Goal: Task Accomplishment & Management: Manage account settings

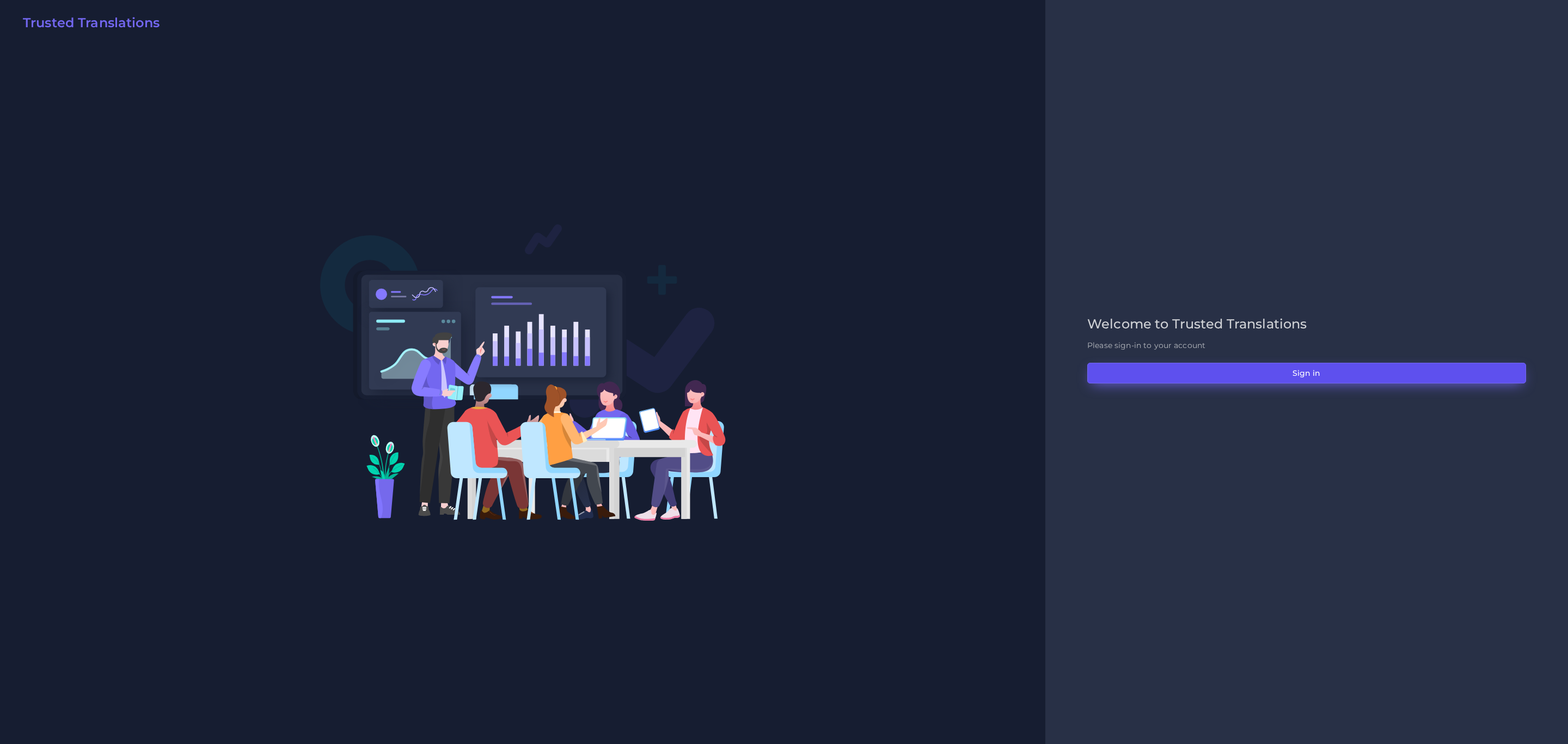
click at [1045, 371] on button "Sign in" at bounding box center [1307, 374] width 439 height 21
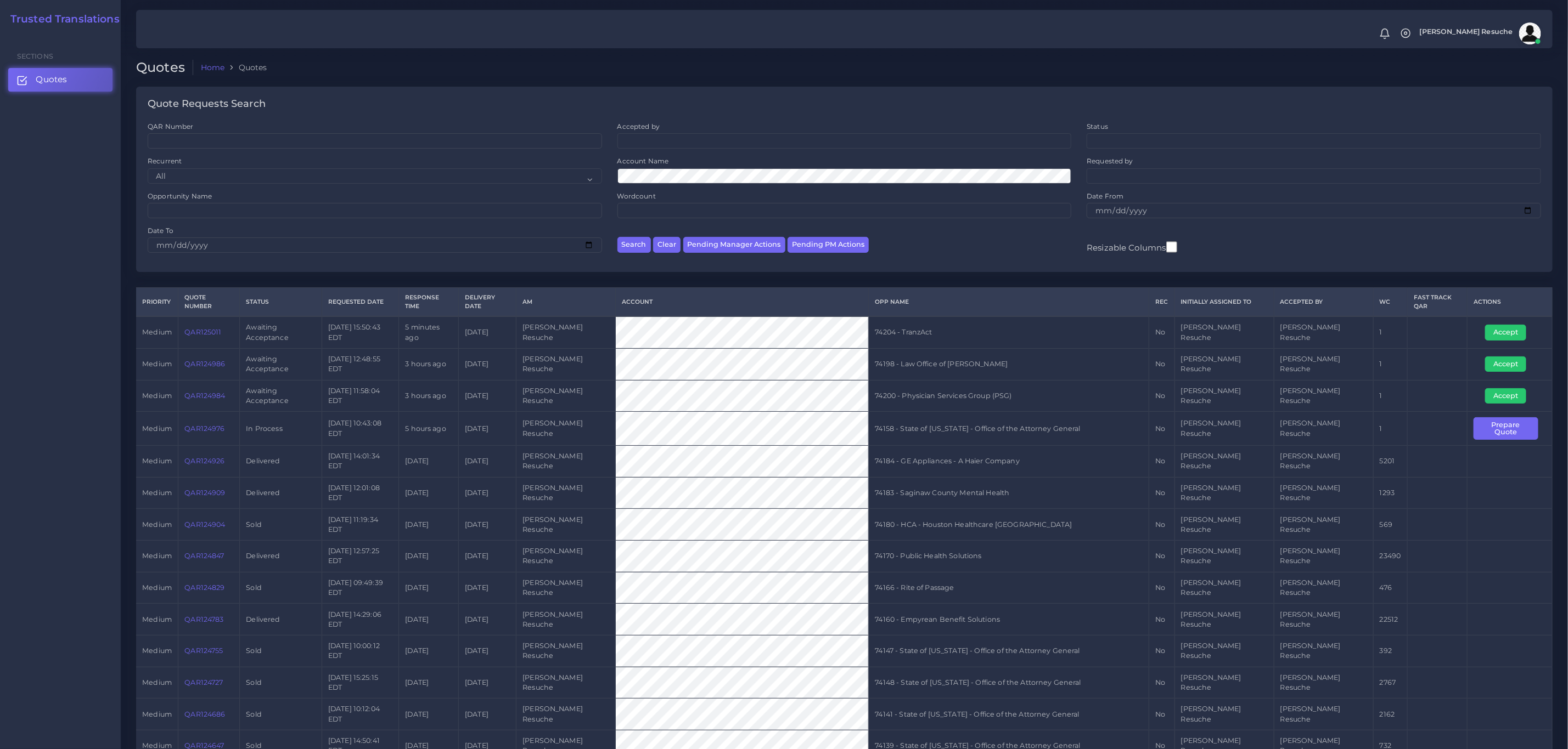
click at [206, 328] on link "QAR125011" at bounding box center [203, 332] width 37 height 8
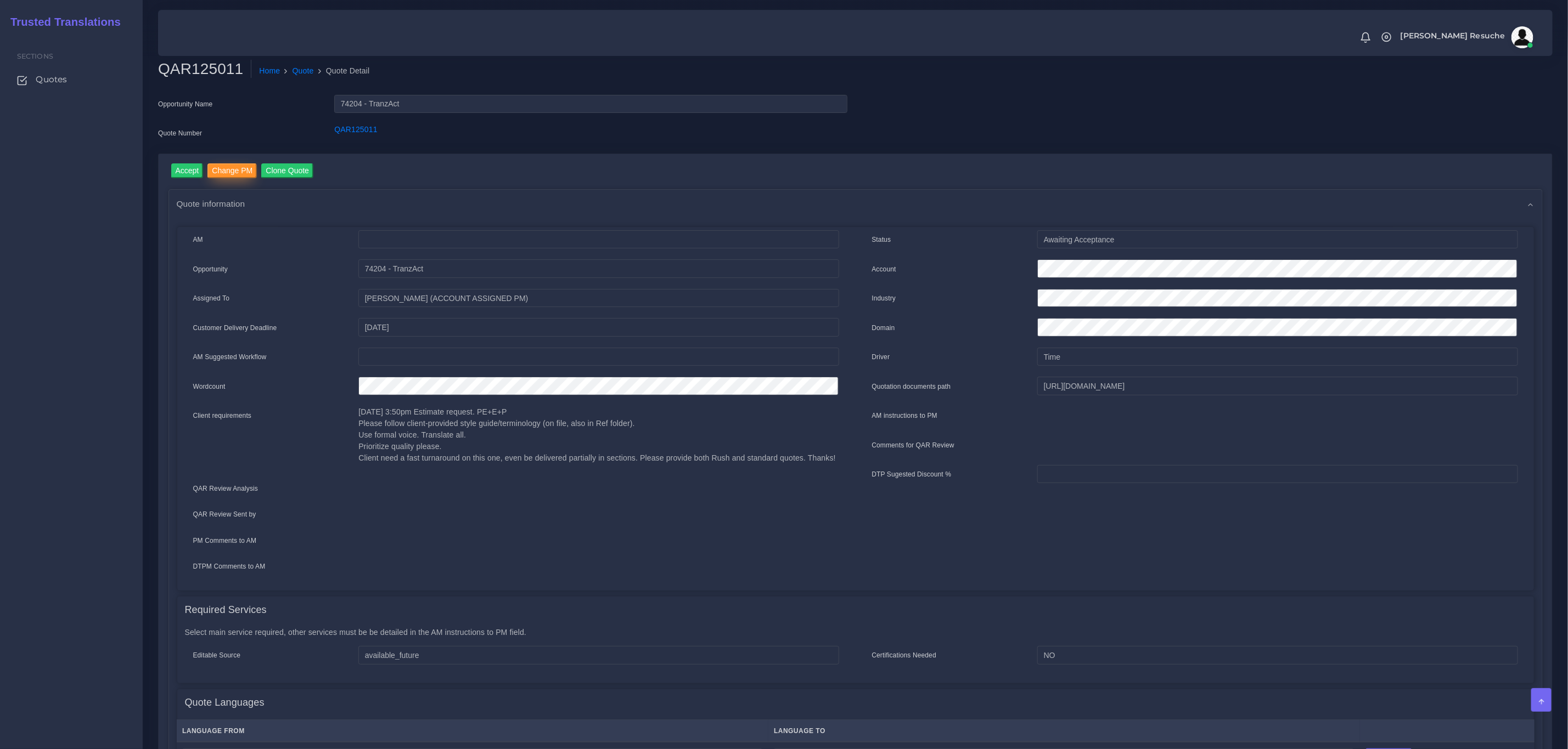
click at [236, 168] on input "Change PM" at bounding box center [232, 171] width 49 height 15
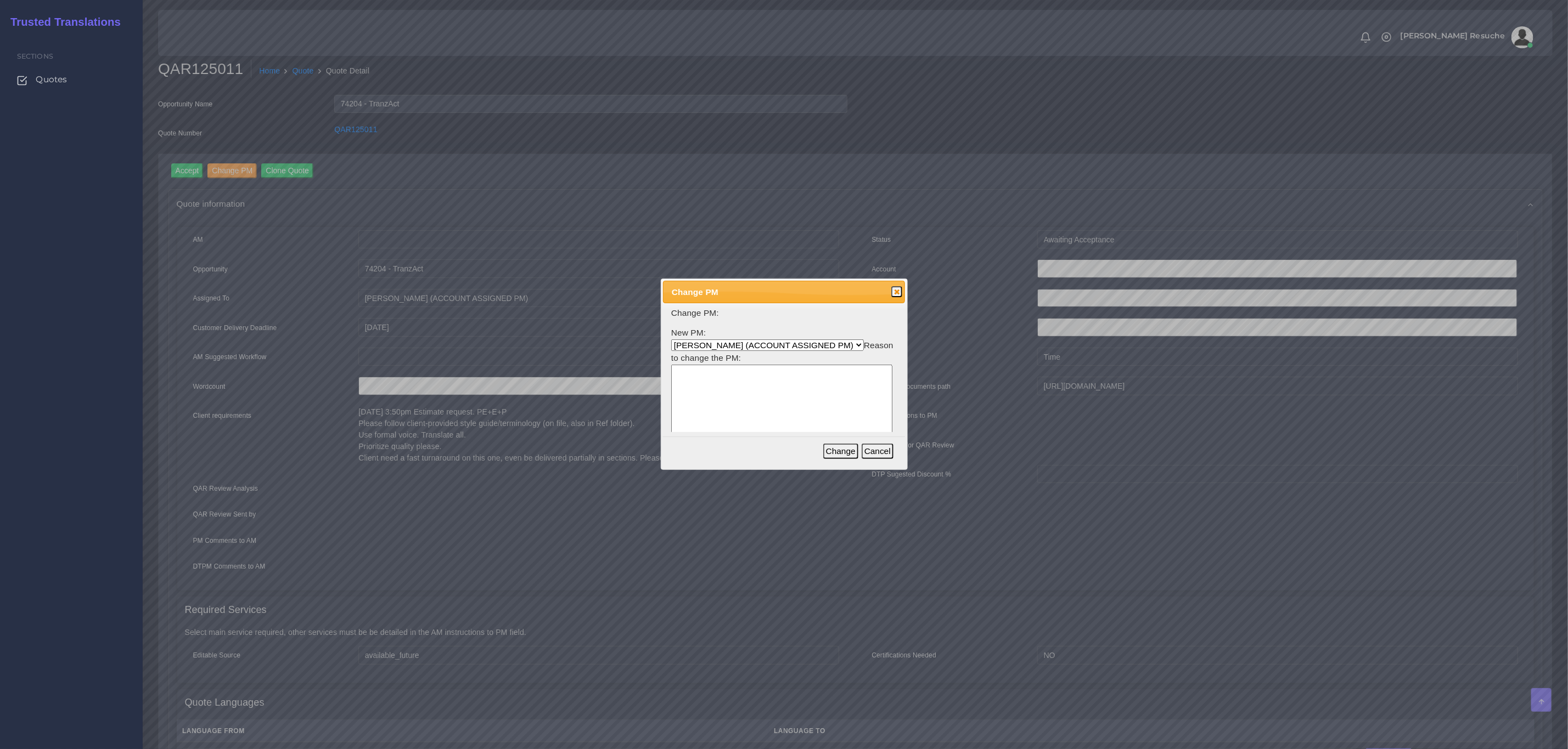
click at [740, 344] on select "Aldana Resuche (ACCOUNT ASSIGNED PM) Ana Whitby PM Beatriz Lacerda Dana Rossi D…" at bounding box center [767, 345] width 192 height 12
select select "3e925e02-f17d-4791-9412-c46ab5cb8daa"
click at [671, 340] on select "Aldana Resuche (ACCOUNT ASSIGNED PM) Ana Whitby PM Beatriz Lacerda Dana Rossi D…" at bounding box center [767, 345] width 192 height 12
click at [784, 387] on textarea at bounding box center [782, 417] width 221 height 105
type textarea "workload"
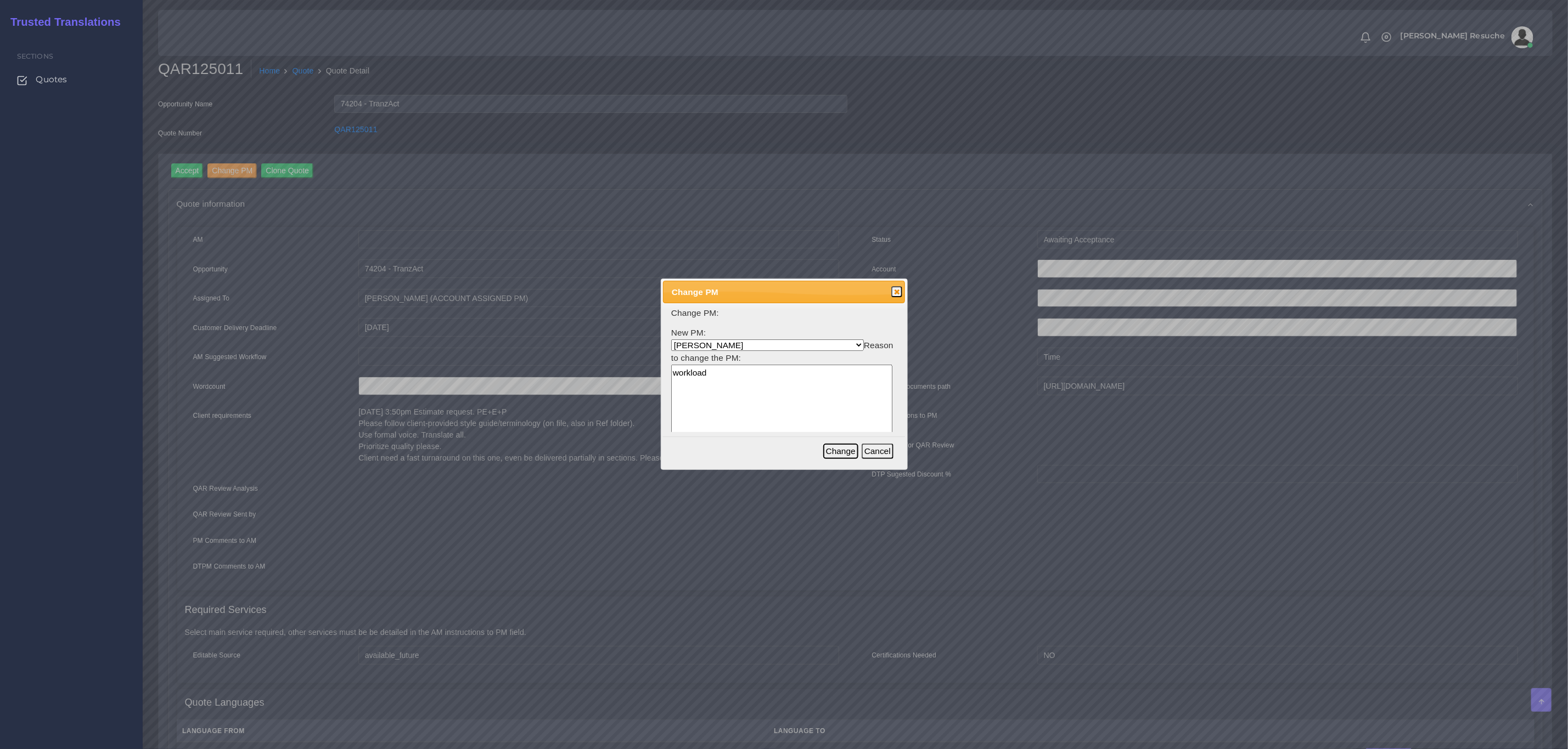
click at [844, 450] on button "Change" at bounding box center [841, 451] width 35 height 15
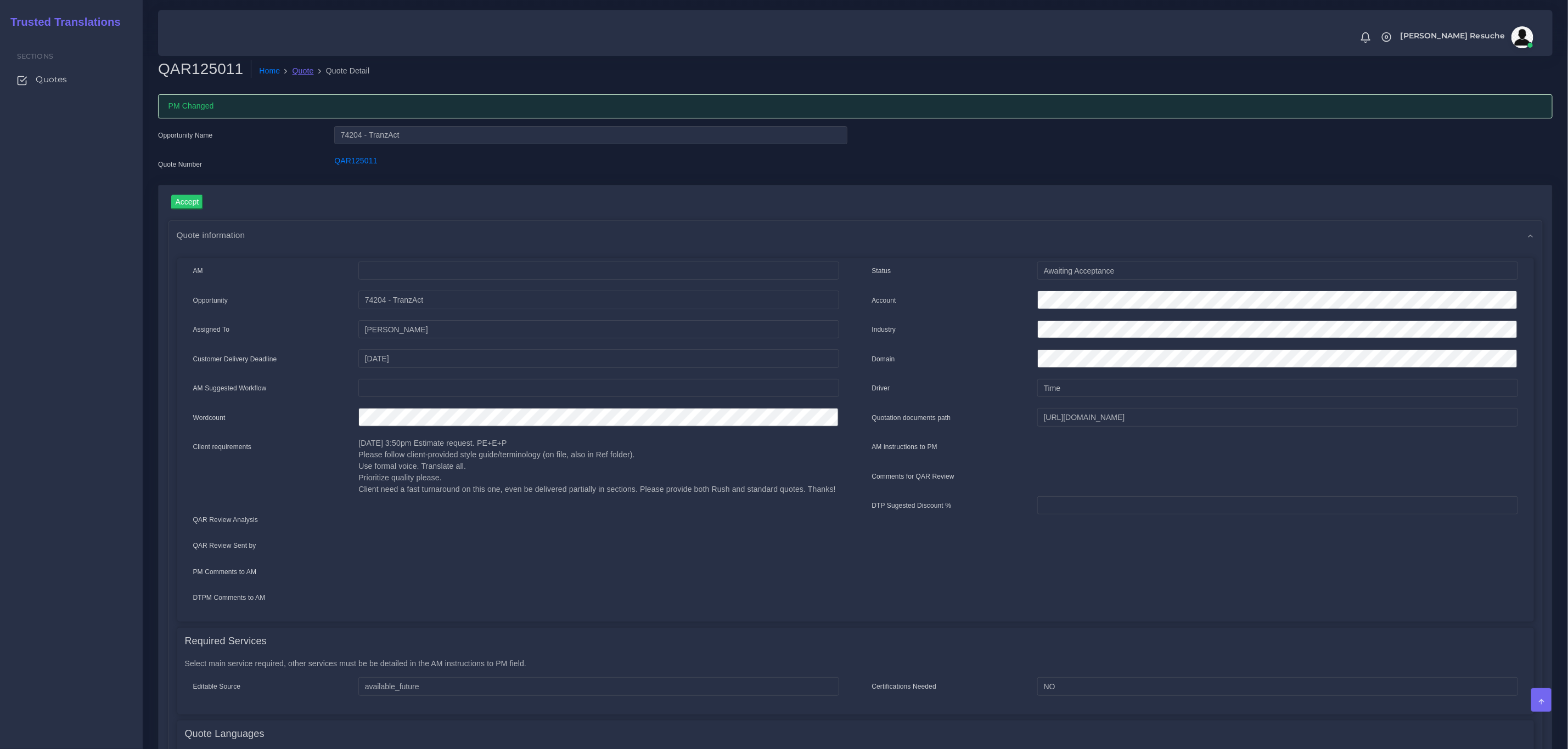
click at [303, 65] on link "Quote" at bounding box center [303, 71] width 22 height 12
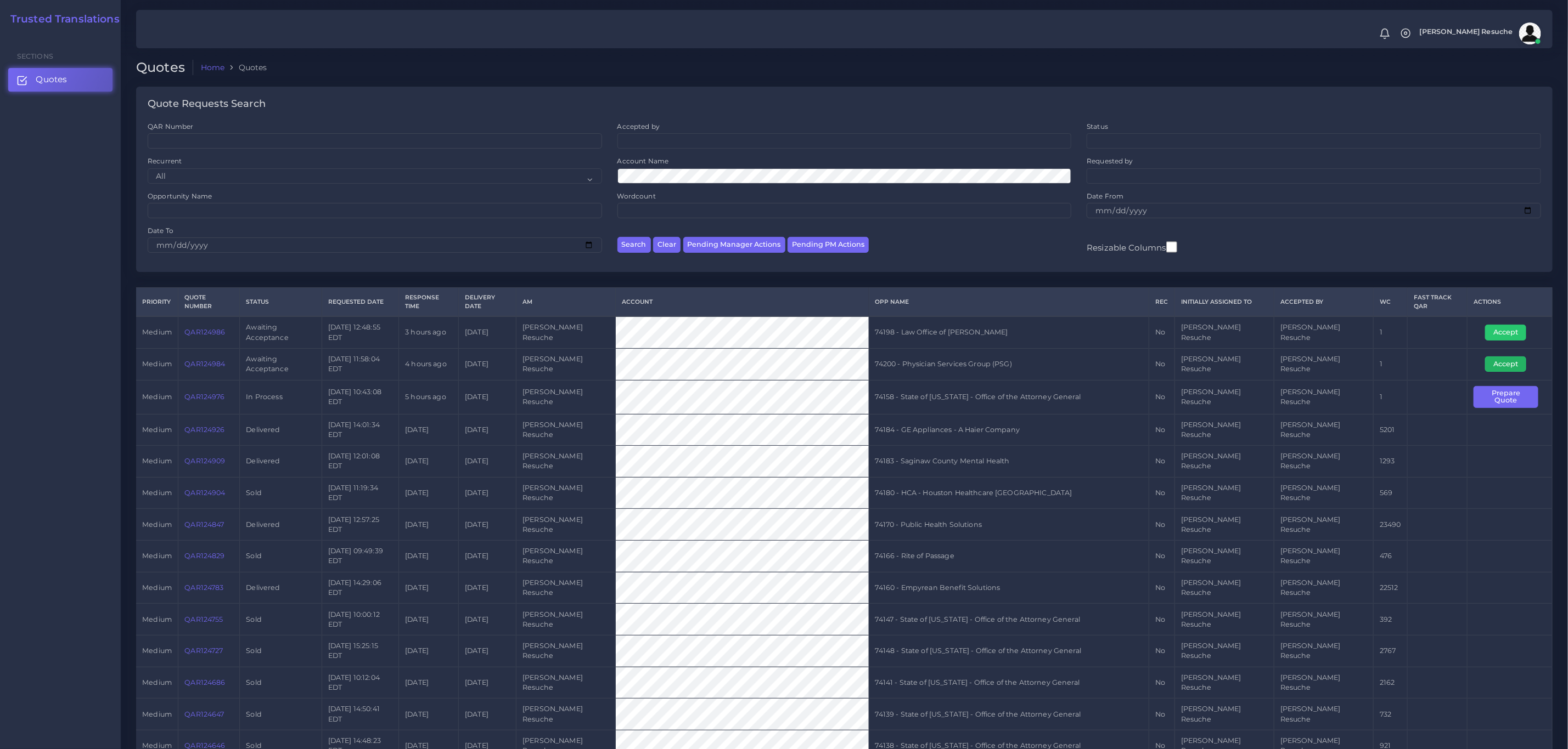
drag, startPoint x: 1517, startPoint y: 359, endPoint x: 1463, endPoint y: 353, distance: 54.3
click at [1517, 359] on button "Accept" at bounding box center [1506, 364] width 41 height 15
click at [1038, 353] on td "74200 - Physician Services Group (PSG)" at bounding box center [1009, 364] width 281 height 32
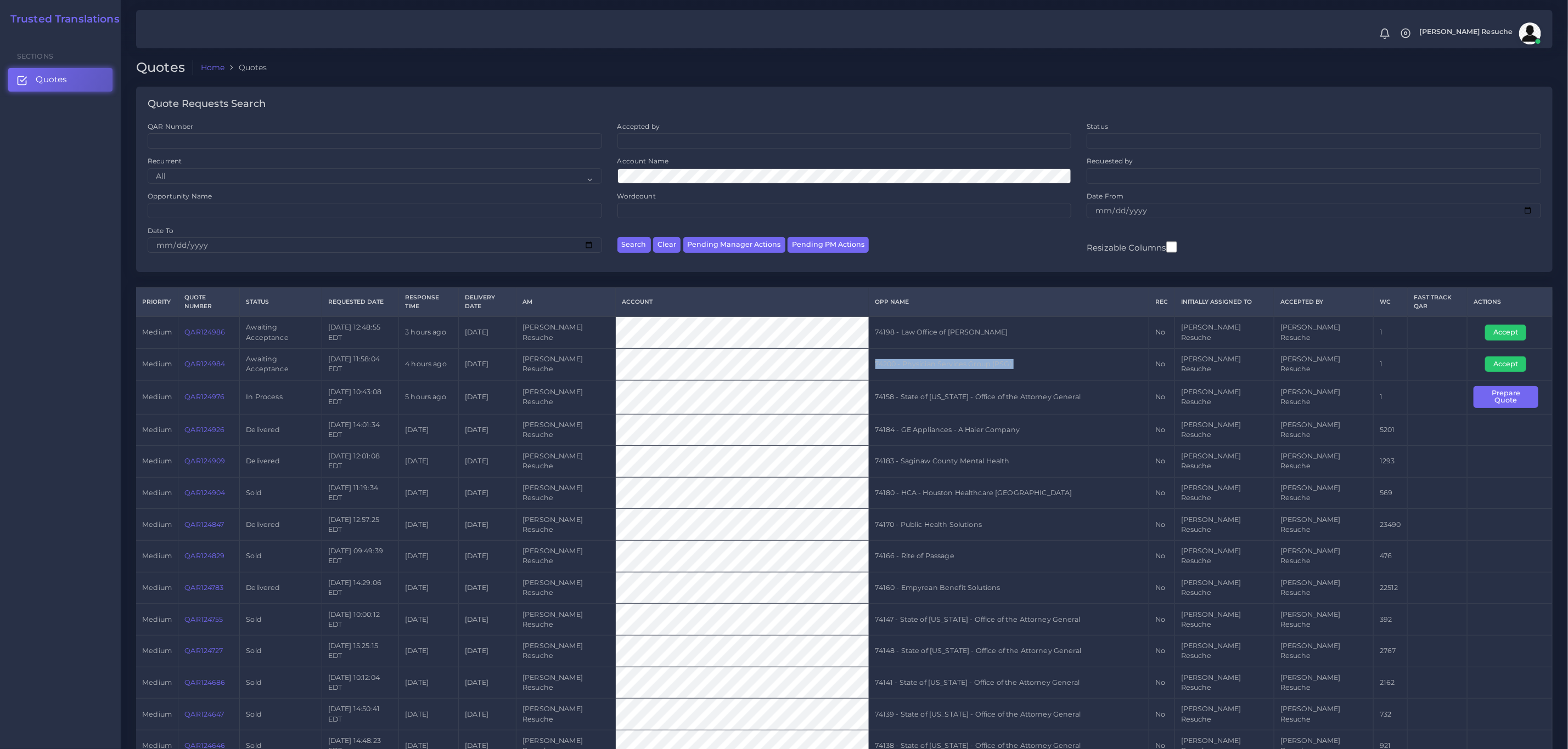
copy tr "74200 - Physician Services Group (PSG)"
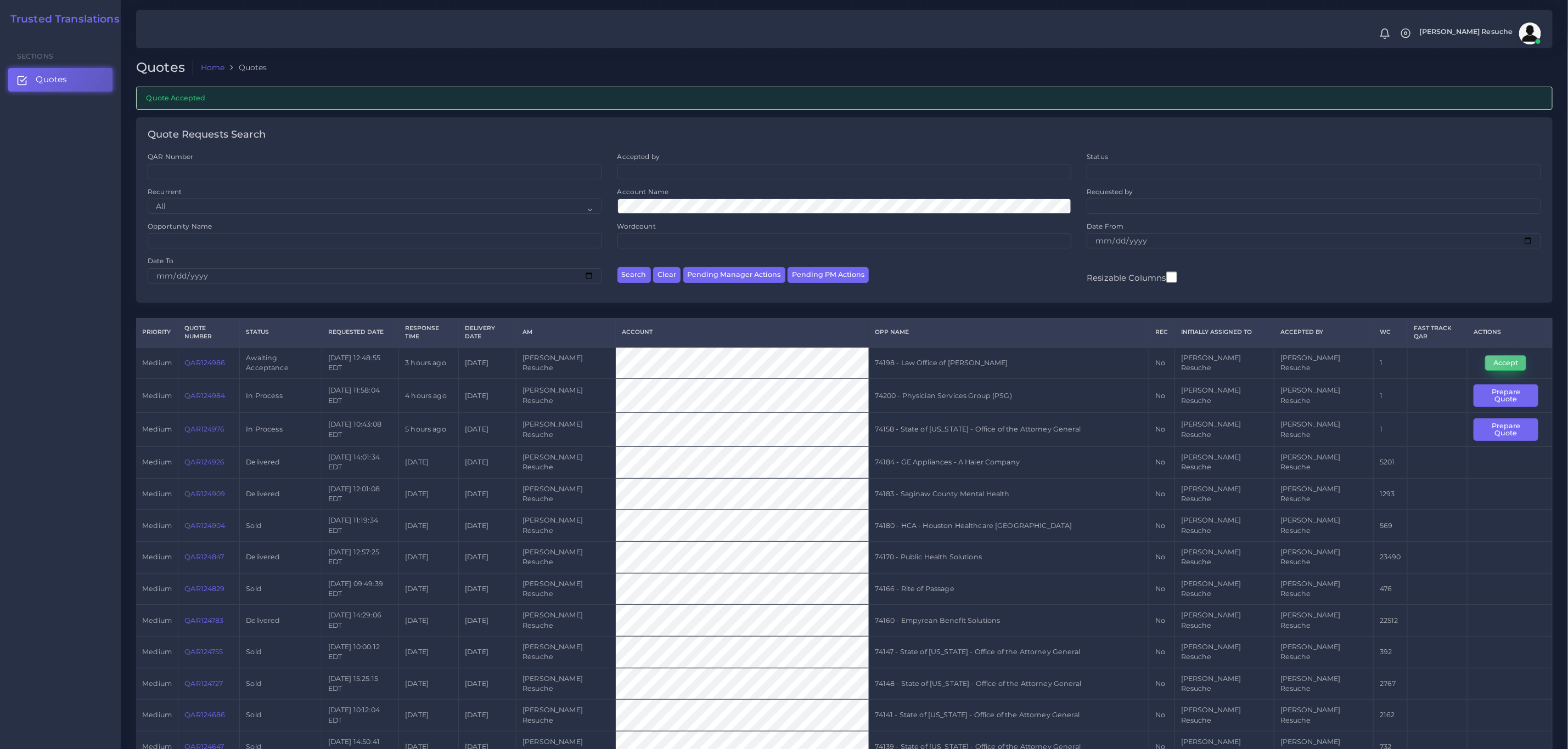
click at [1511, 357] on button "Accept" at bounding box center [1506, 363] width 41 height 15
click at [1023, 361] on td "74198 - Law Office of [PERSON_NAME]" at bounding box center [1009, 363] width 281 height 32
copy tr "74198 - Law Office of [PERSON_NAME]"
